Goal: Task Accomplishment & Management: Use online tool/utility

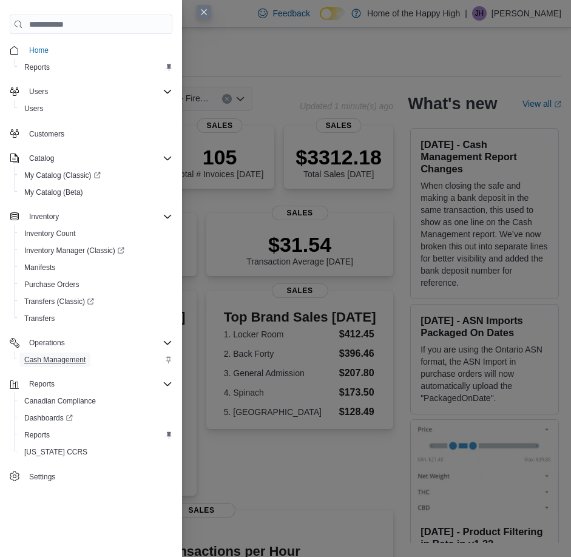
click at [53, 353] on span "Cash Management" at bounding box center [54, 360] width 61 height 15
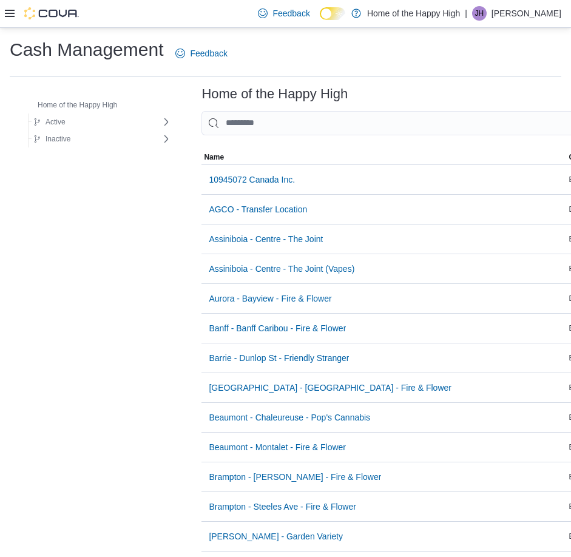
click at [8, 13] on icon at bounding box center [10, 13] width 10 height 10
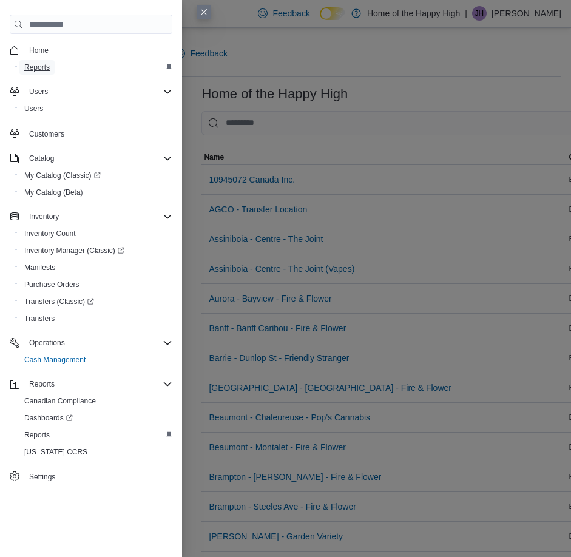
click at [42, 71] on span "Reports" at bounding box center [36, 67] width 25 height 10
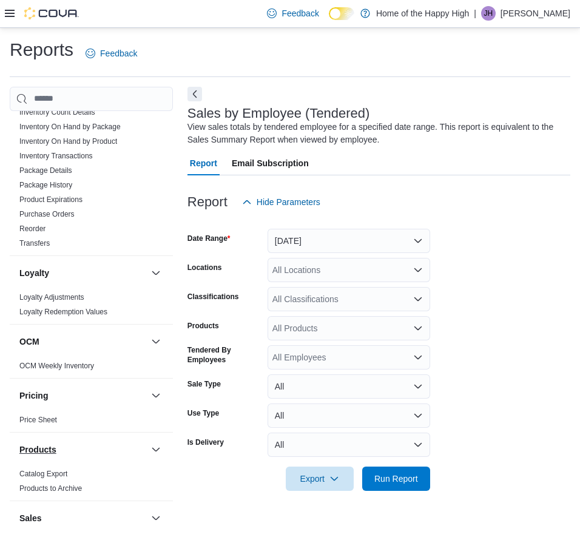
scroll to position [667, 0]
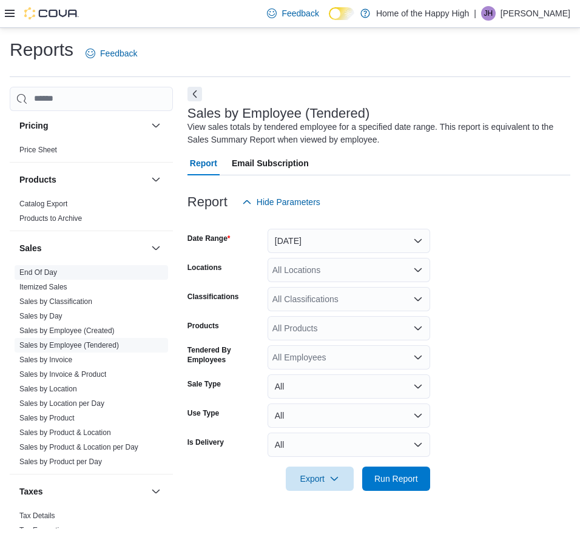
click at [56, 273] on link "End Of Day" at bounding box center [38, 272] width 38 height 8
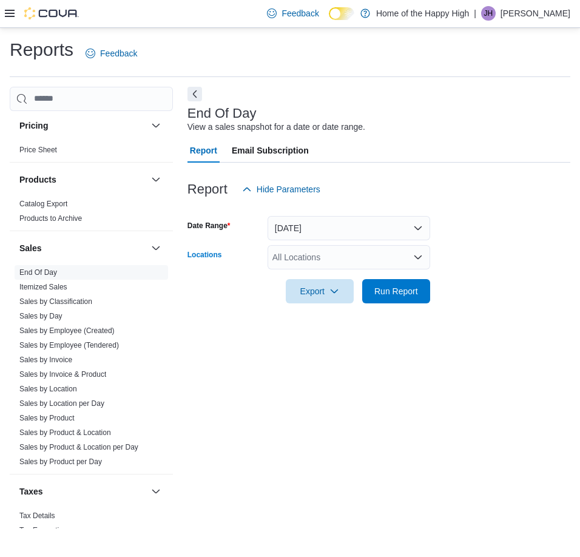
click at [322, 258] on div "All Locations" at bounding box center [349, 257] width 163 height 24
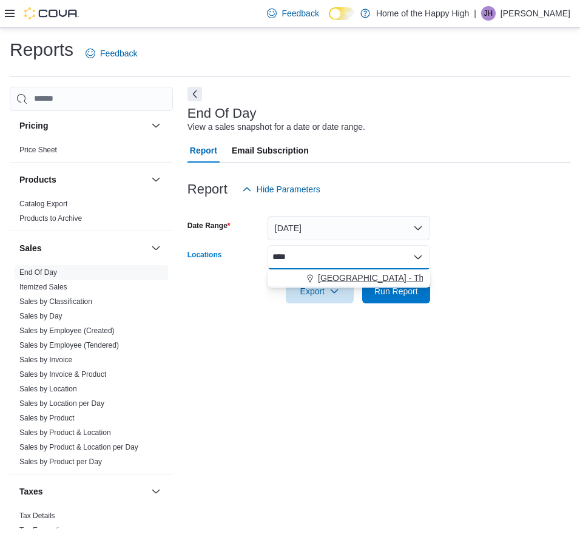
type input "****"
click at [317, 275] on span "Choose from the following options" at bounding box center [311, 278] width 13 height 12
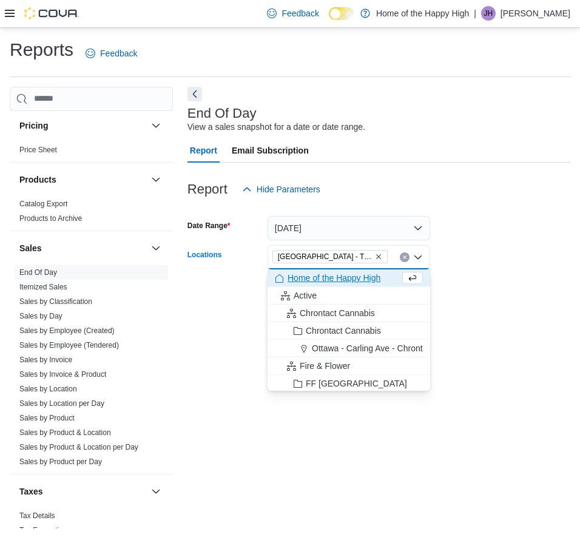
click at [220, 302] on div "Export Run Report" at bounding box center [308, 291] width 243 height 24
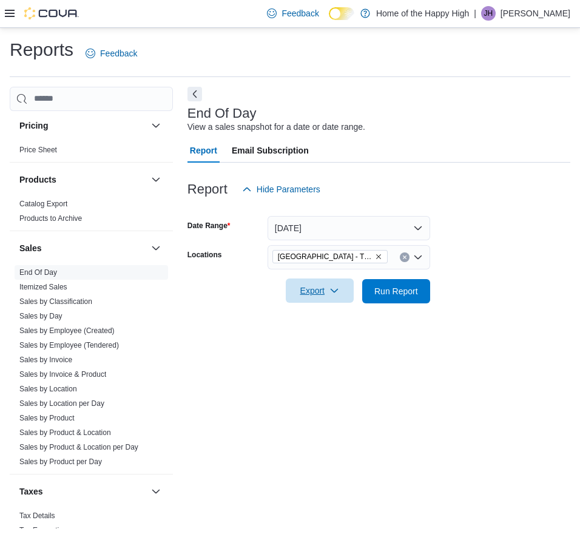
click at [349, 291] on button "Export" at bounding box center [320, 291] width 68 height 24
click at [328, 333] on button "Export to Pdf" at bounding box center [321, 340] width 69 height 24
